Goal: Information Seeking & Learning: Check status

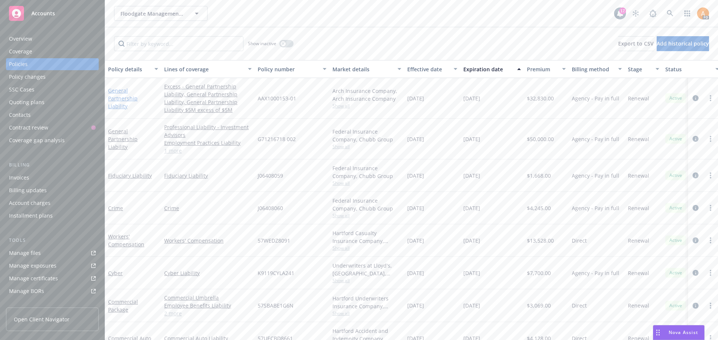
click at [126, 95] on link "General Partnership Liability" at bounding box center [123, 98] width 30 height 23
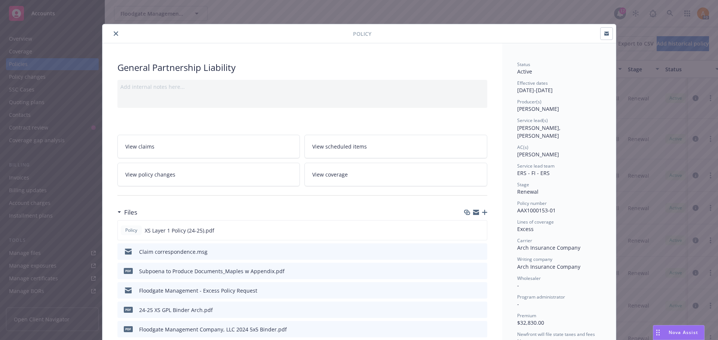
click at [114, 33] on icon "close" at bounding box center [116, 33] width 4 height 4
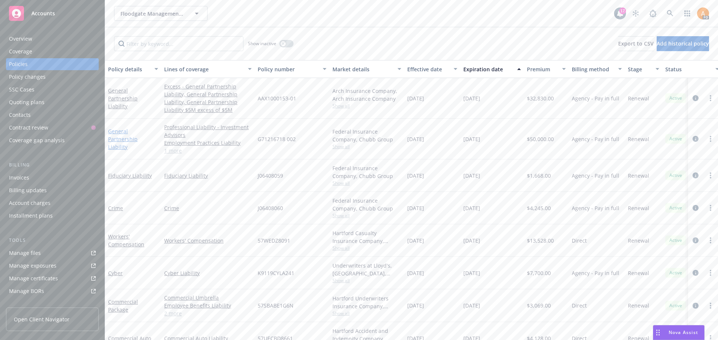
click at [127, 133] on link "General Partnership Liability" at bounding box center [123, 139] width 30 height 23
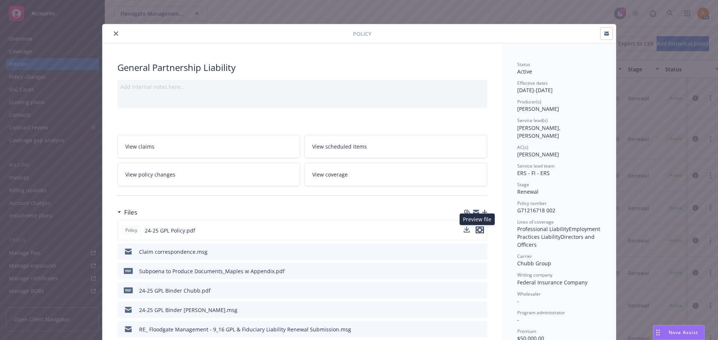
click at [478, 228] on icon "preview file" at bounding box center [479, 230] width 7 height 5
